Goal: Transaction & Acquisition: Book appointment/travel/reservation

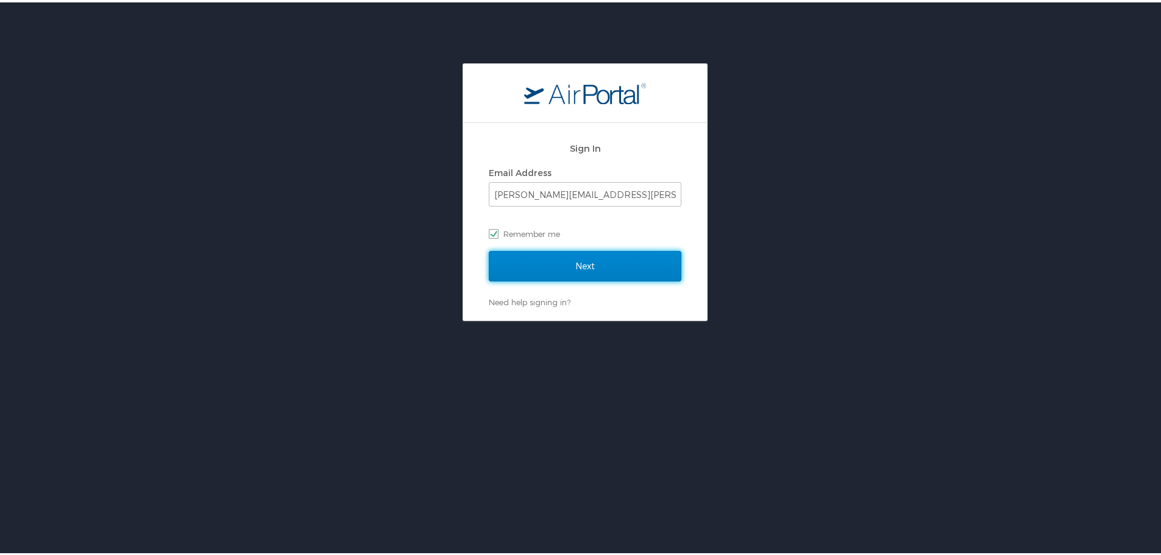
click at [554, 269] on input "Next" at bounding box center [585, 264] width 193 height 30
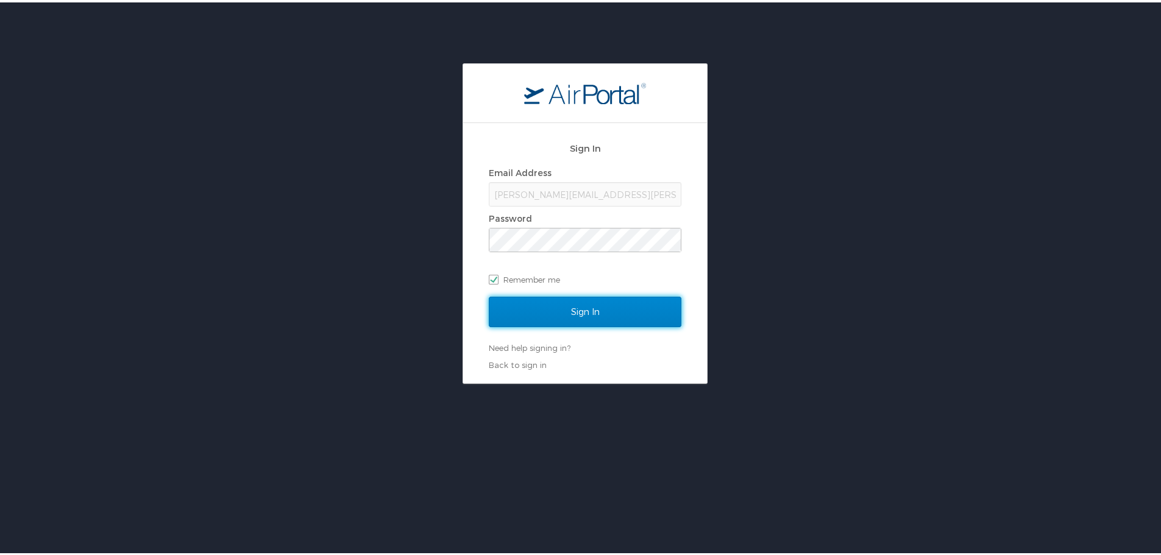
click at [537, 308] on input "Sign In" at bounding box center [585, 309] width 193 height 30
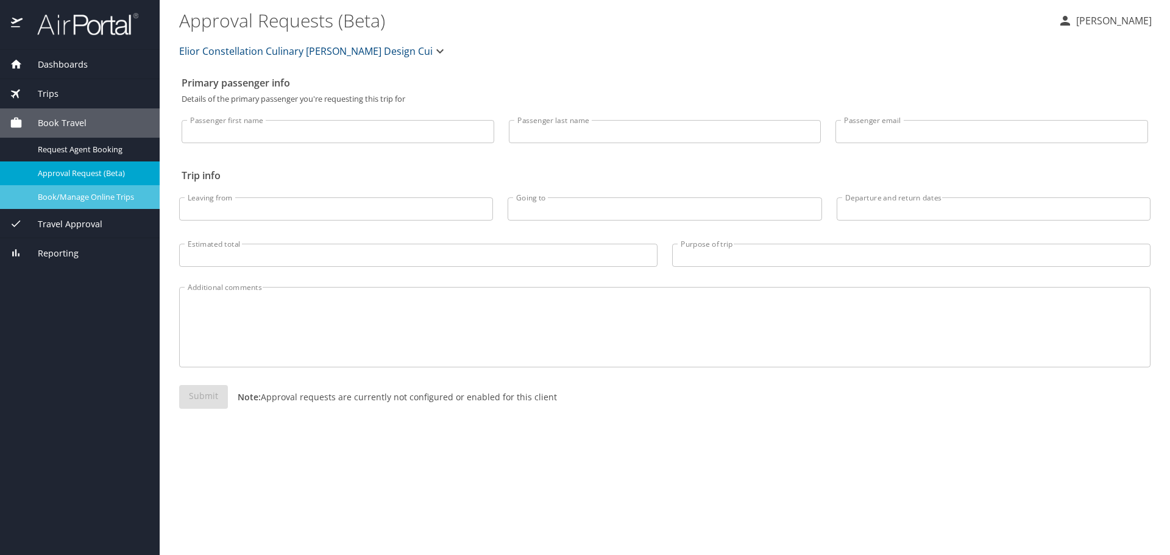
click at [121, 201] on span "Book/Manage Online Trips" at bounding box center [91, 197] width 107 height 12
